Goal: Book appointment/travel/reservation

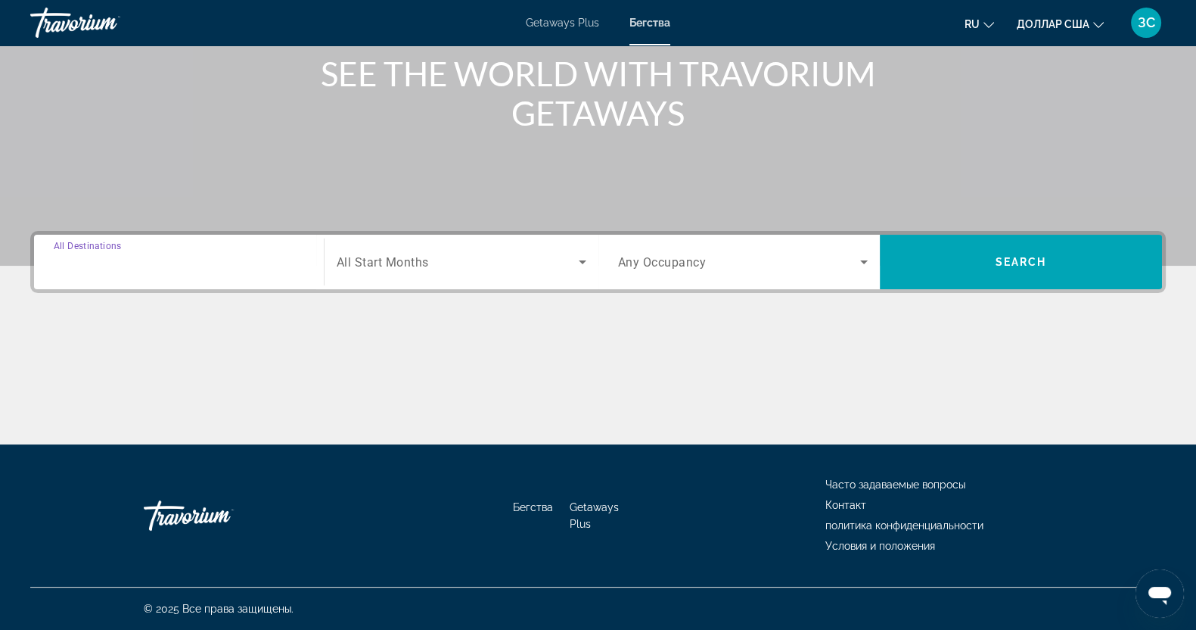
click at [165, 270] on input "Destination All Destinations" at bounding box center [179, 262] width 250 height 18
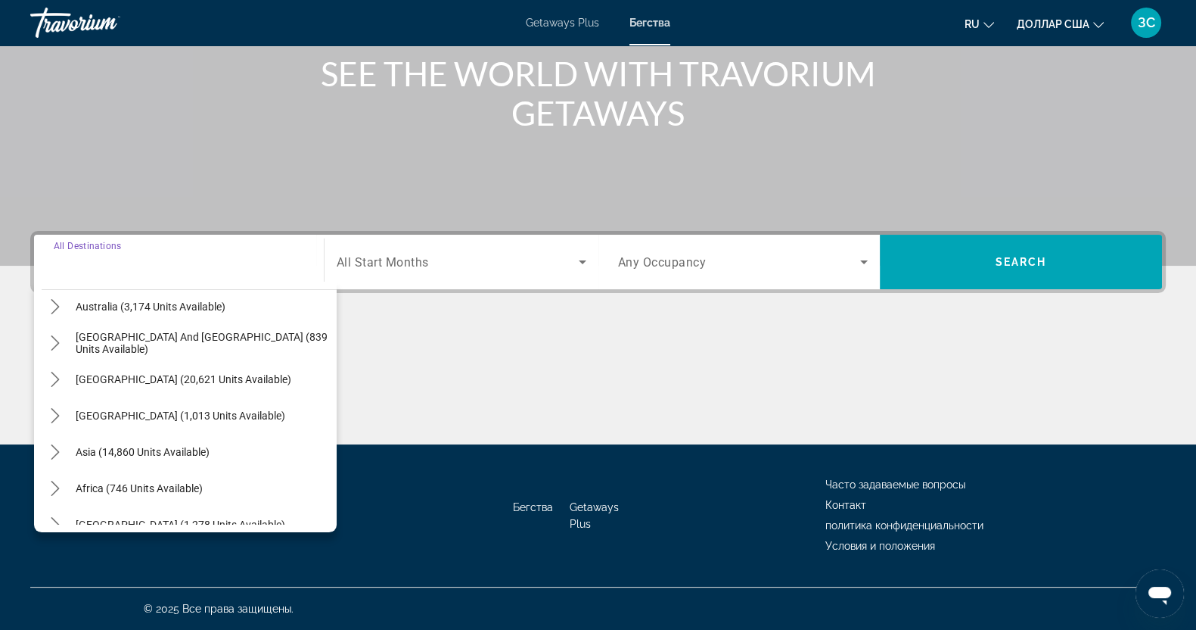
scroll to position [245, 0]
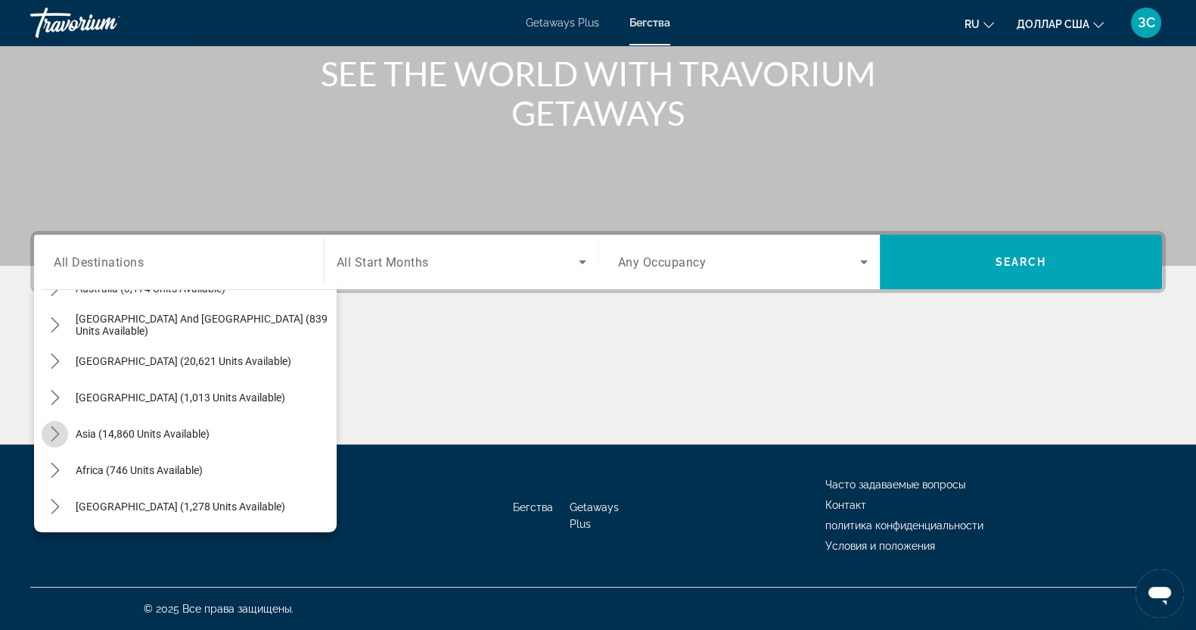
click at [55, 433] on icon "Toggle Asia (14,860 units available) submenu" at bounding box center [55, 433] width 15 height 15
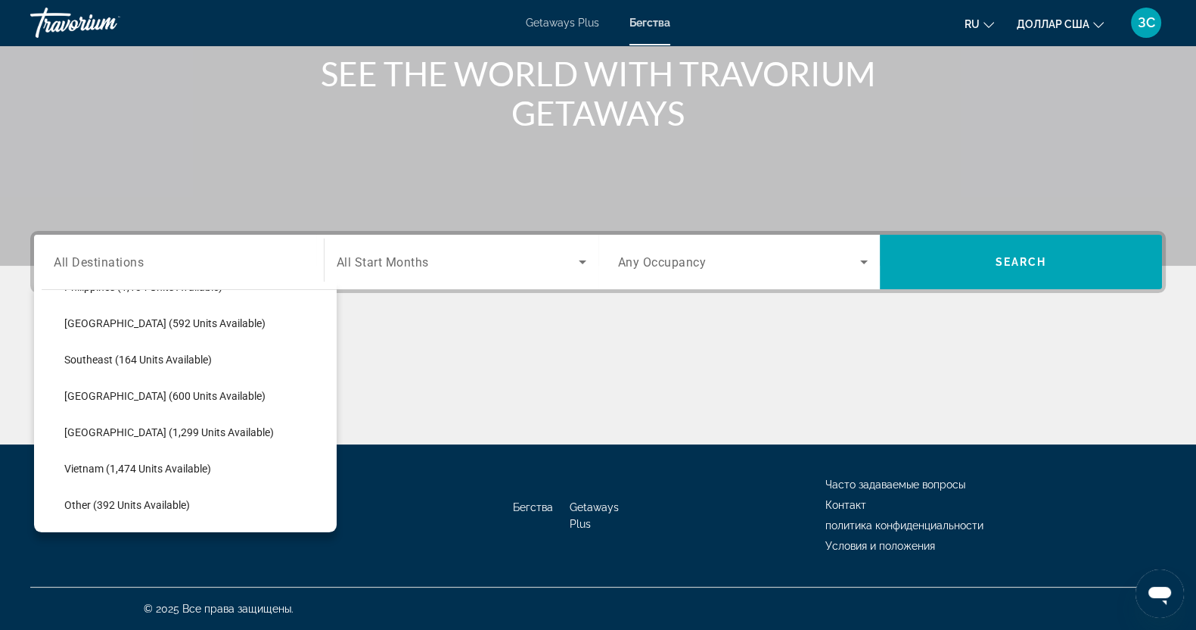
scroll to position [748, 0]
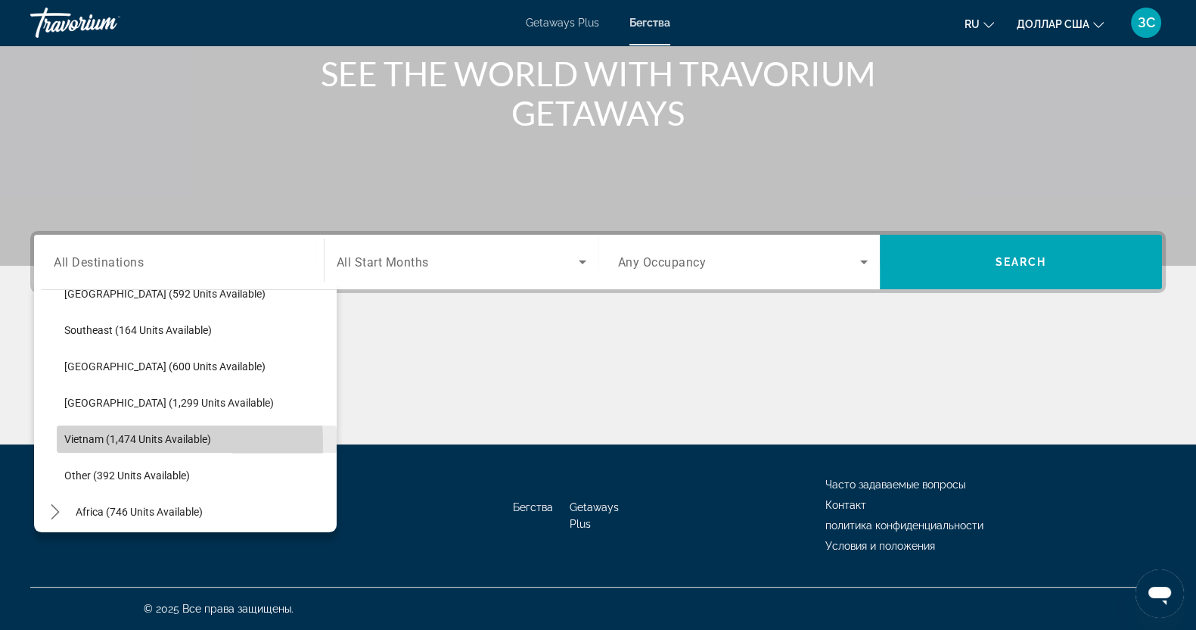
click at [85, 442] on span "Vietnam (1,474 units available)" at bounding box center [137, 439] width 147 height 12
type input "**********"
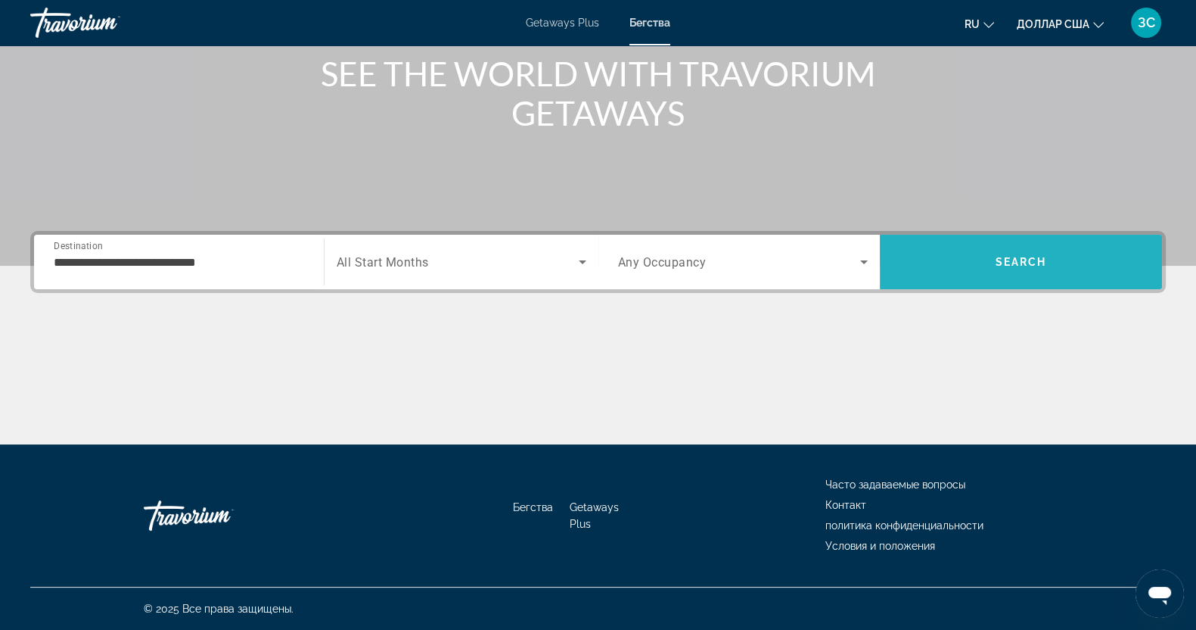
click at [1031, 262] on span "Search" at bounding box center [1021, 262] width 51 height 12
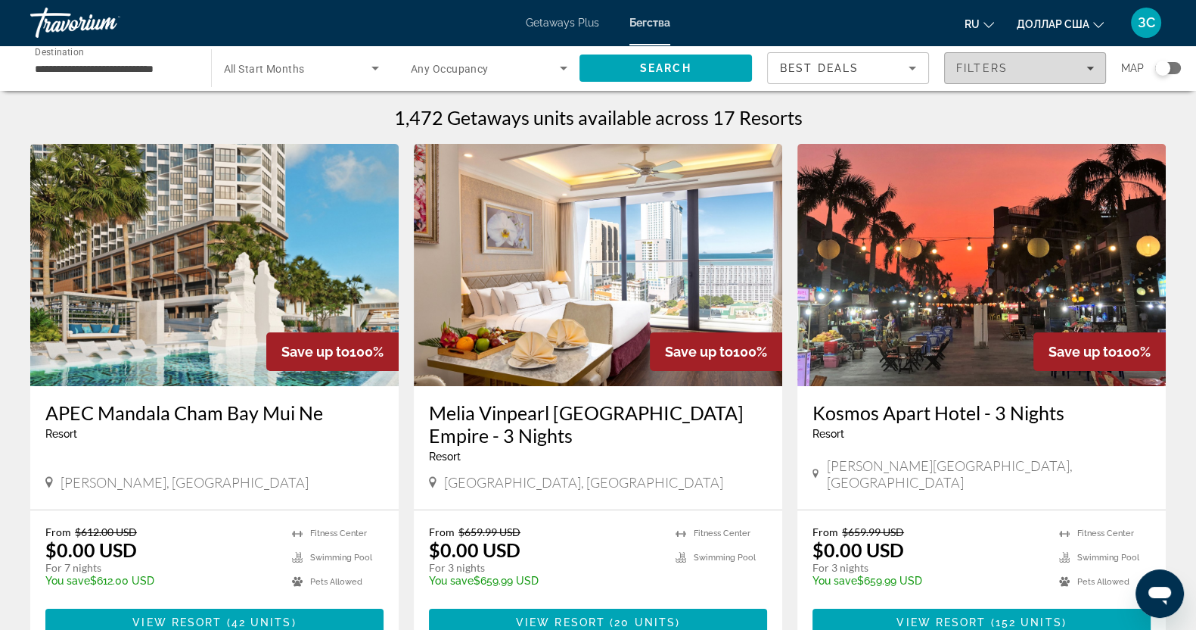
click at [1089, 66] on icon "Filters" at bounding box center [1091, 68] width 8 height 8
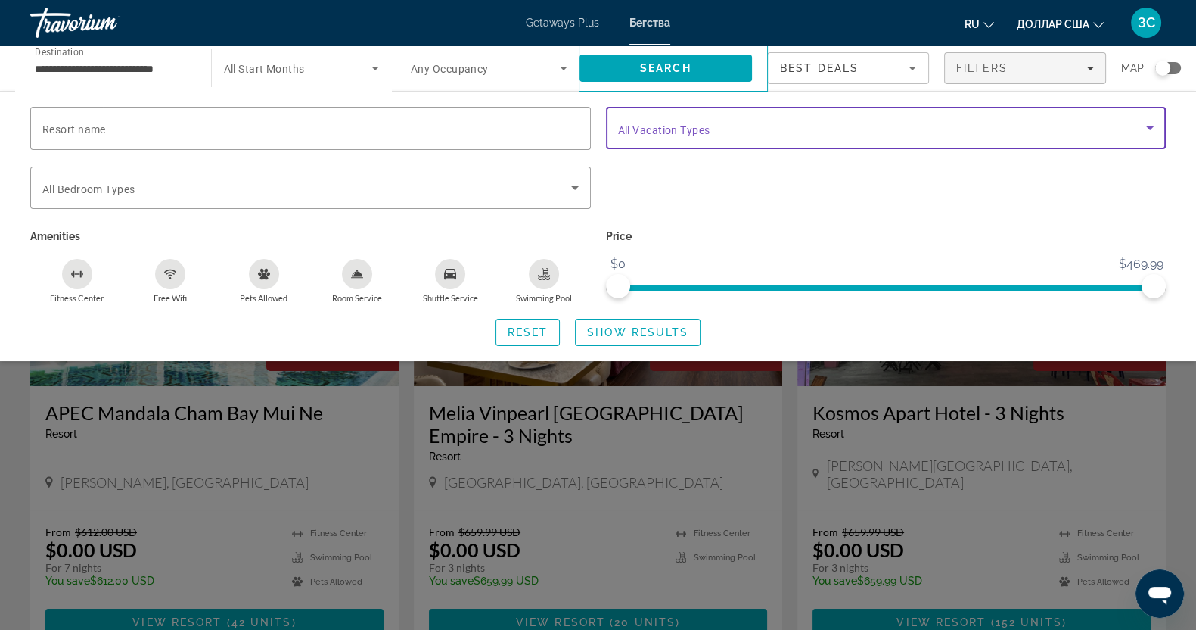
click at [1155, 129] on icon "Search widget" at bounding box center [1150, 128] width 18 height 18
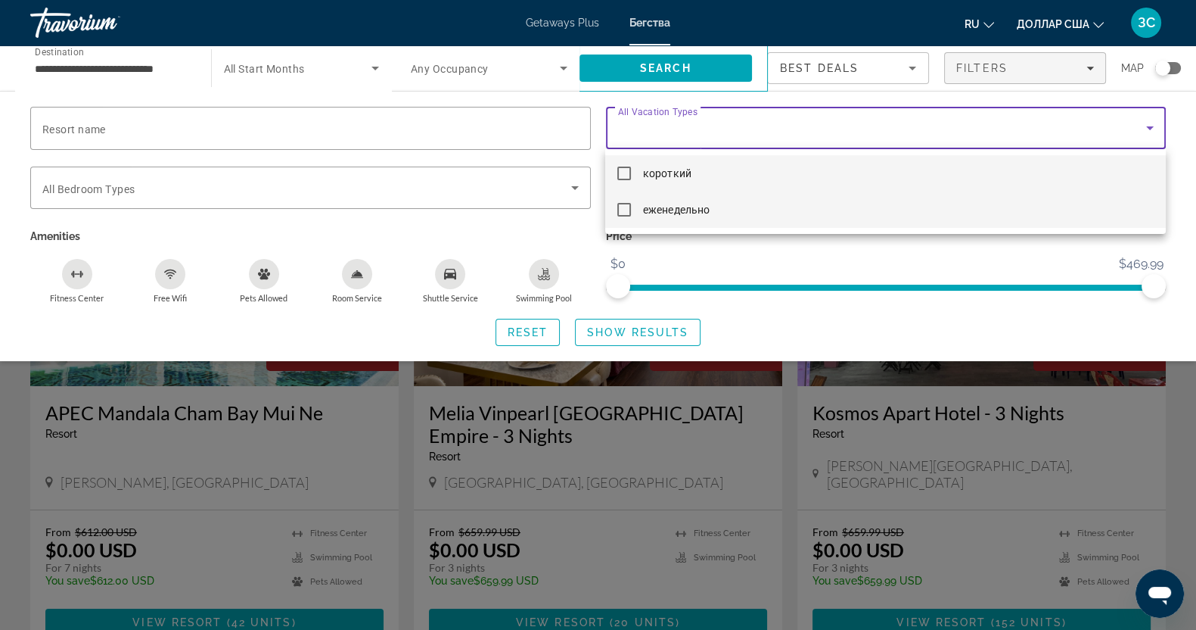
click at [625, 207] on mat-pseudo-checkbox at bounding box center [624, 210] width 14 height 14
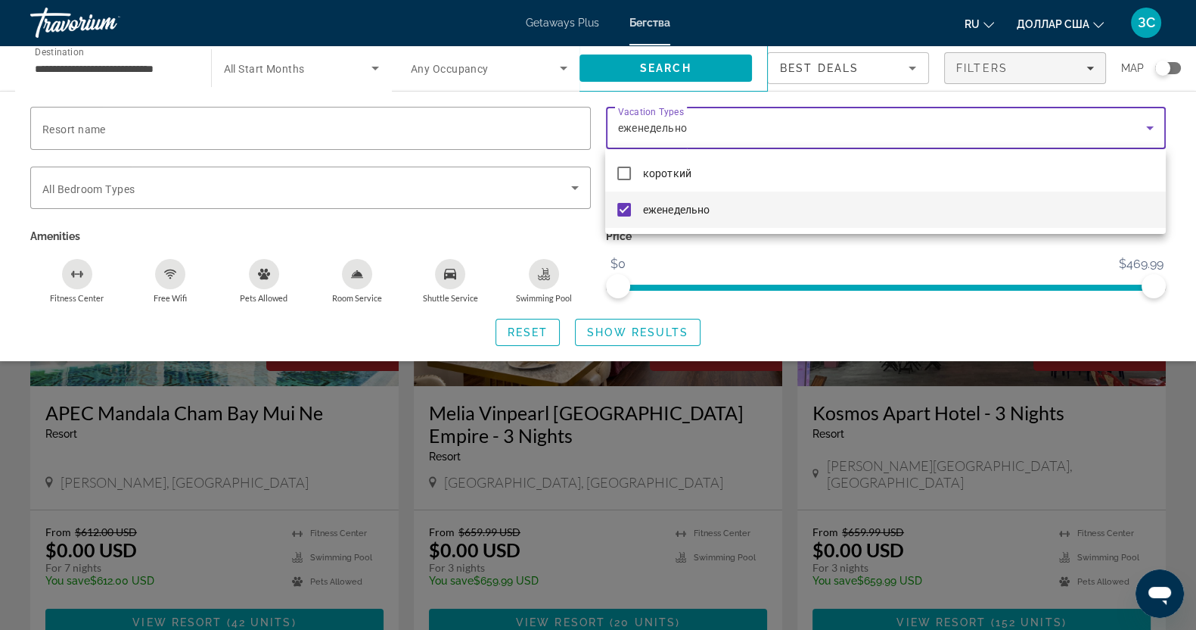
click at [637, 328] on div at bounding box center [598, 315] width 1196 height 630
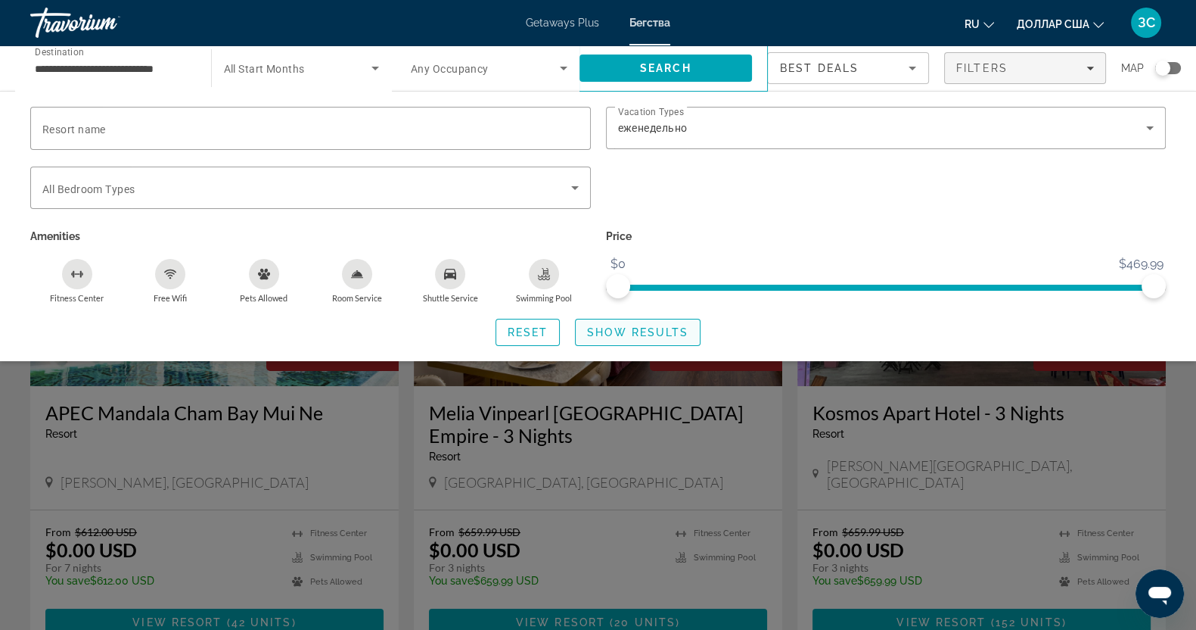
click at [628, 329] on span "Show Results" at bounding box center [637, 332] width 101 height 12
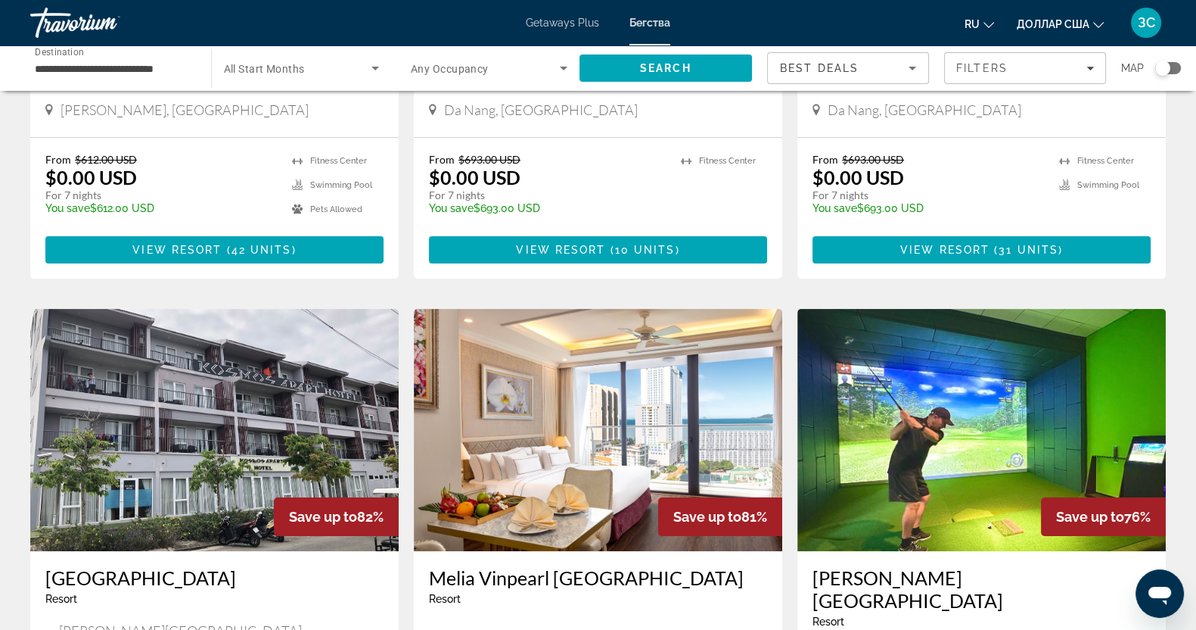
scroll to position [378, 0]
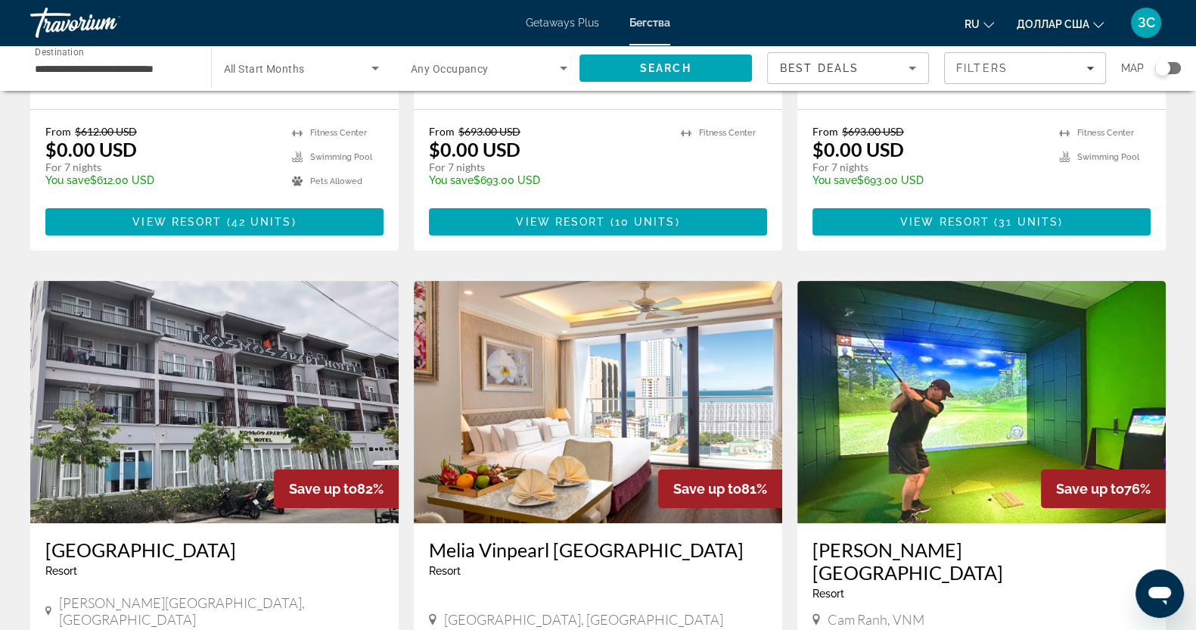
click at [946, 384] on img "Основное содержание" at bounding box center [982, 402] width 369 height 242
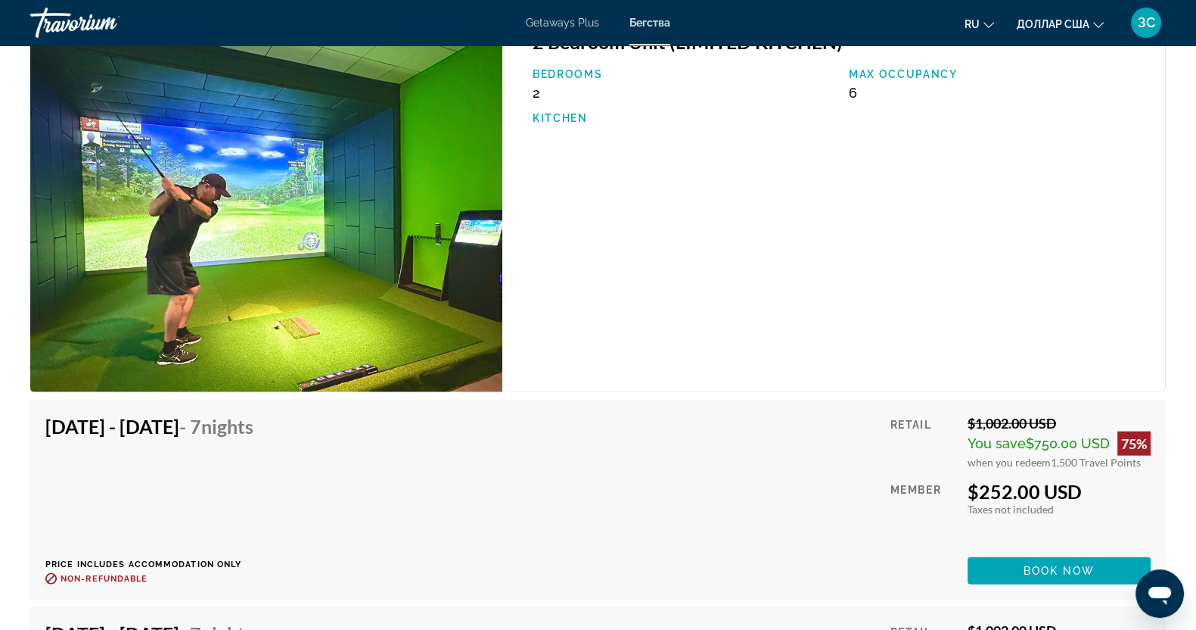
scroll to position [10788, 0]
